Goal: Information Seeking & Learning: Learn about a topic

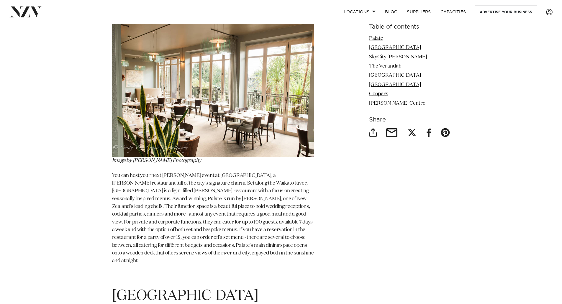
scroll to position [413, 0]
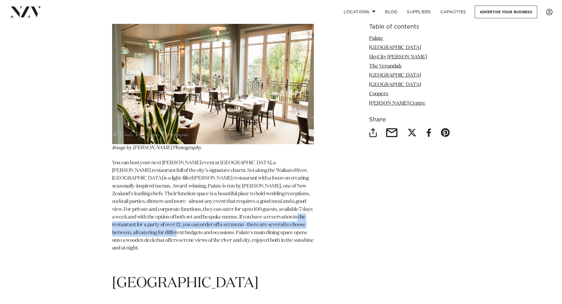
drag, startPoint x: 222, startPoint y: 202, endPoint x: 310, endPoint y: 211, distance: 89.3
click at [310, 211] on p "You can host your next [PERSON_NAME] event at [GEOGRAPHIC_DATA], a [PERSON_NAME…" at bounding box center [213, 205] width 202 height 93
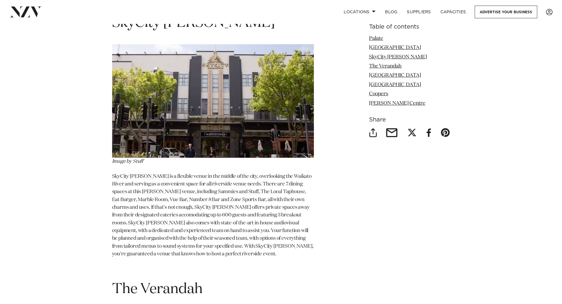
scroll to position [944, 0]
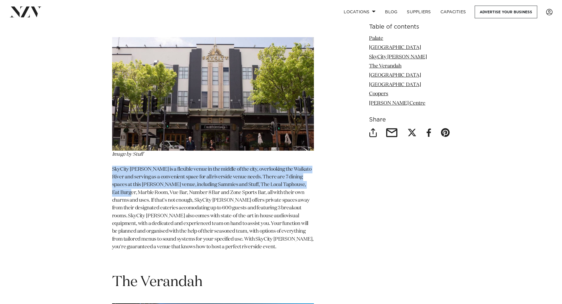
drag, startPoint x: 311, startPoint y: 162, endPoint x: 106, endPoint y: 146, distance: 205.4
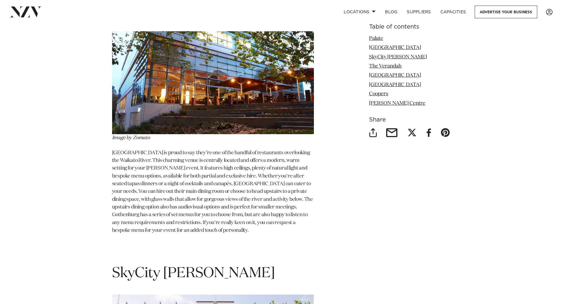
scroll to position [620, 0]
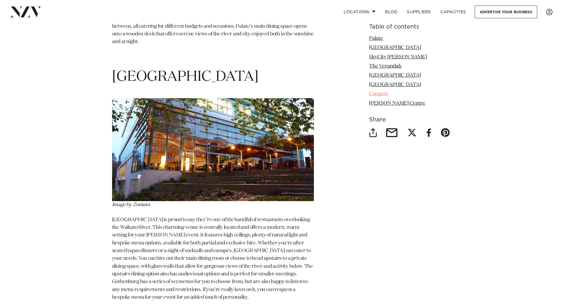
click at [380, 96] on link "Coopers" at bounding box center [378, 94] width 19 height 5
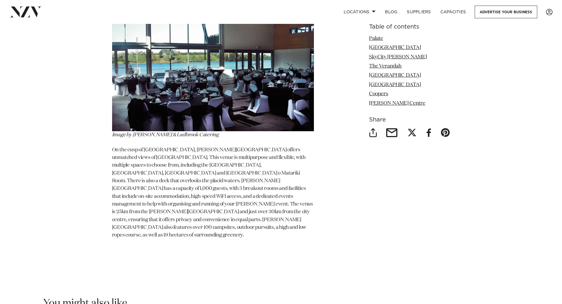
scroll to position [2502, 0]
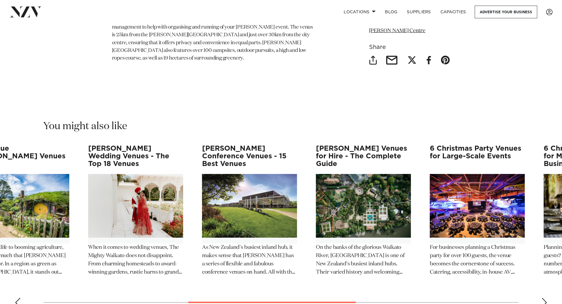
click at [306, 255] on swiper-container "13 Best Hamilton Restaurants Fresh venues and fresh eats await you at Hamilton.…" at bounding box center [281, 228] width 562 height 167
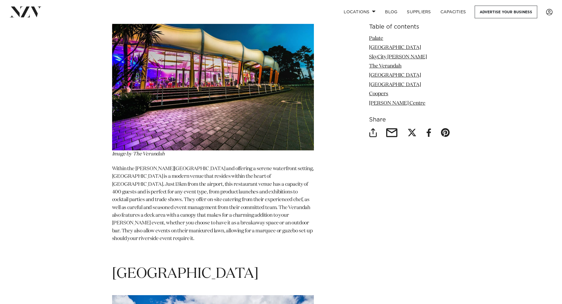
scroll to position [1239, 0]
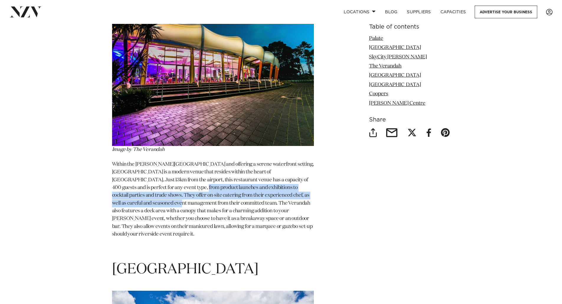
drag, startPoint x: 309, startPoint y: 172, endPoint x: 138, endPoint y: 169, distance: 171.2
click at [138, 167] on p "Within the [PERSON_NAME][GEOGRAPHIC_DATA] and offering a serene waterfront sett…" at bounding box center [213, 200] width 202 height 78
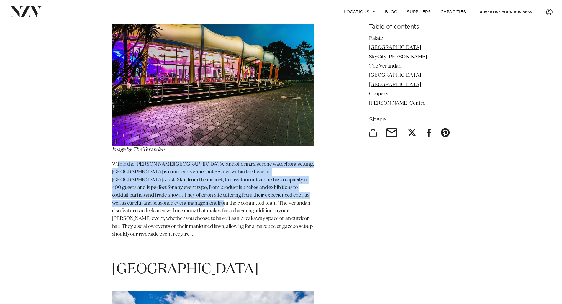
drag, startPoint x: 150, startPoint y: 182, endPoint x: 118, endPoint y: 143, distance: 50.3
click at [118, 162] on span "Within the [PERSON_NAME][GEOGRAPHIC_DATA] and offering a serene waterfront sett…" at bounding box center [213, 199] width 202 height 75
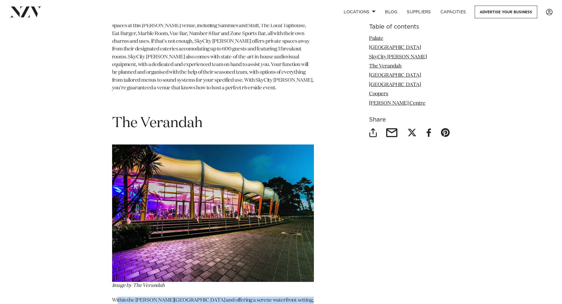
scroll to position [1062, 0]
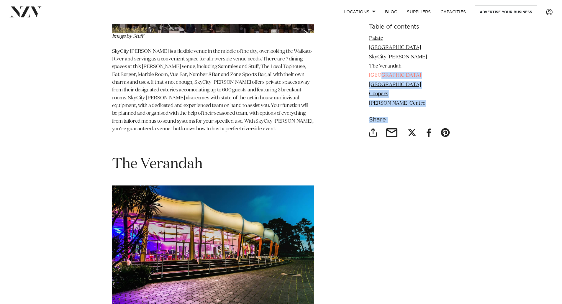
drag, startPoint x: 460, startPoint y: 106, endPoint x: 379, endPoint y: 73, distance: 87.5
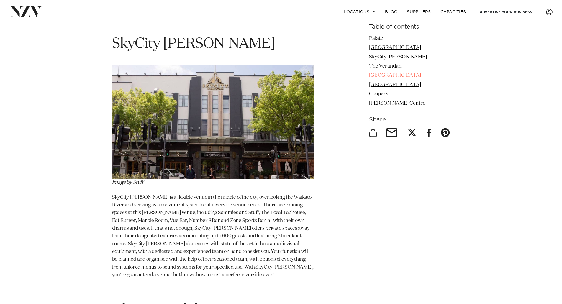
scroll to position [915, 0]
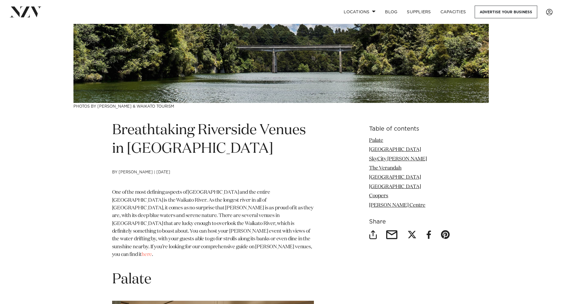
scroll to position [207, 0]
